Goal: Task Accomplishment & Management: Complete application form

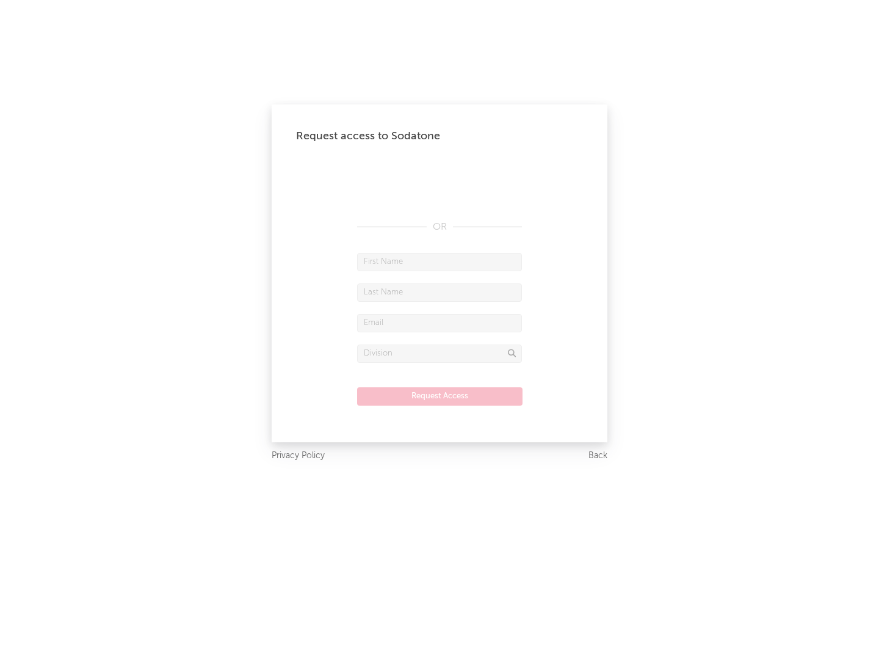
click at [440, 261] on input "text" at bounding box center [439, 262] width 165 height 18
type input "[PERSON_NAME]"
click at [440, 292] on input "text" at bounding box center [439, 292] width 165 height 18
type input "[PERSON_NAME]"
click at [440, 322] on input "text" at bounding box center [439, 323] width 165 height 18
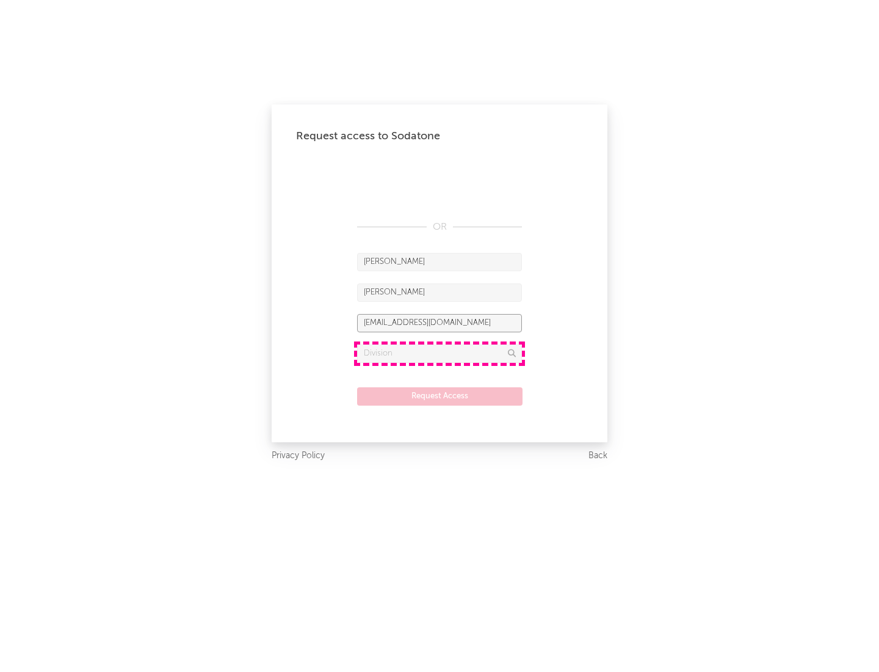
type input "[EMAIL_ADDRESS][DOMAIN_NAME]"
click at [440, 353] on input "text" at bounding box center [439, 353] width 165 height 18
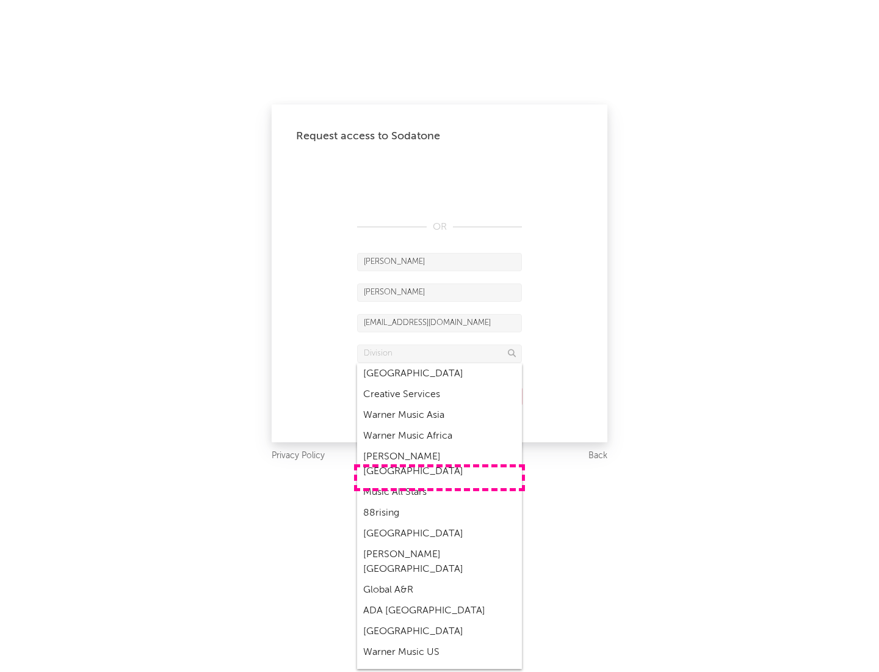
click at [440, 482] on div "Music All Stars" at bounding box center [439, 492] width 165 height 21
type input "Music All Stars"
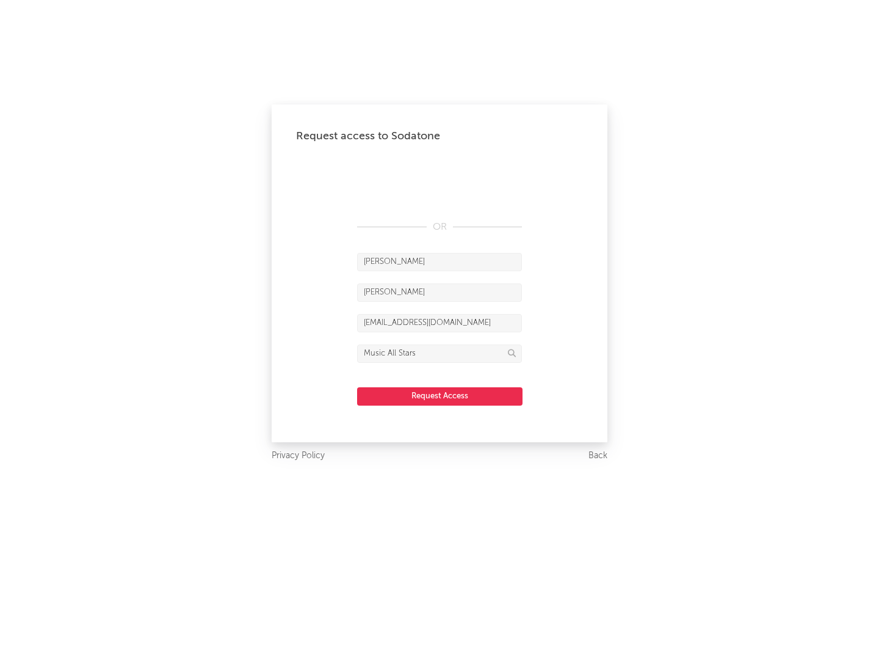
click at [440, 396] on button "Request Access" at bounding box center [439, 396] width 165 height 18
